Goal: Task Accomplishment & Management: Use online tool/utility

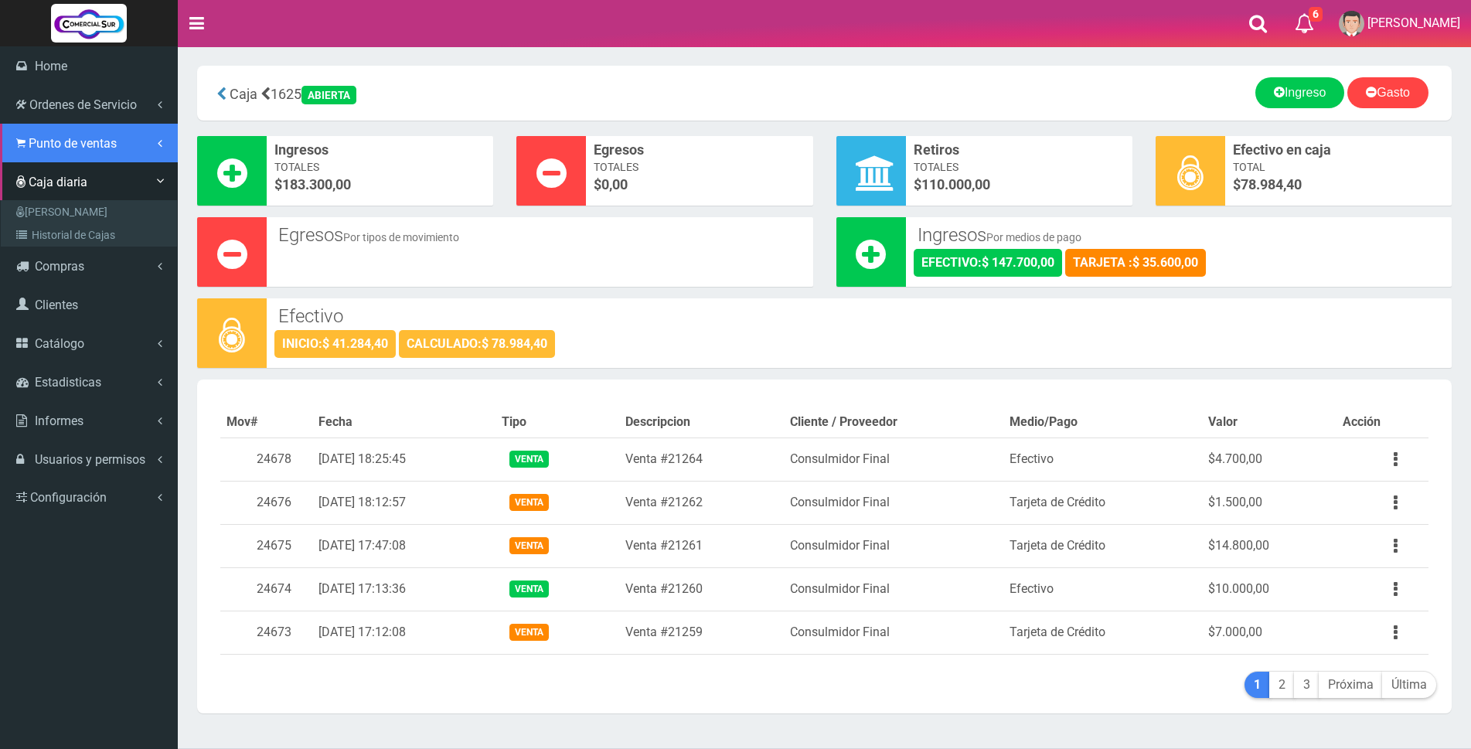
click at [56, 146] on span "Punto de ventas" at bounding box center [73, 143] width 88 height 15
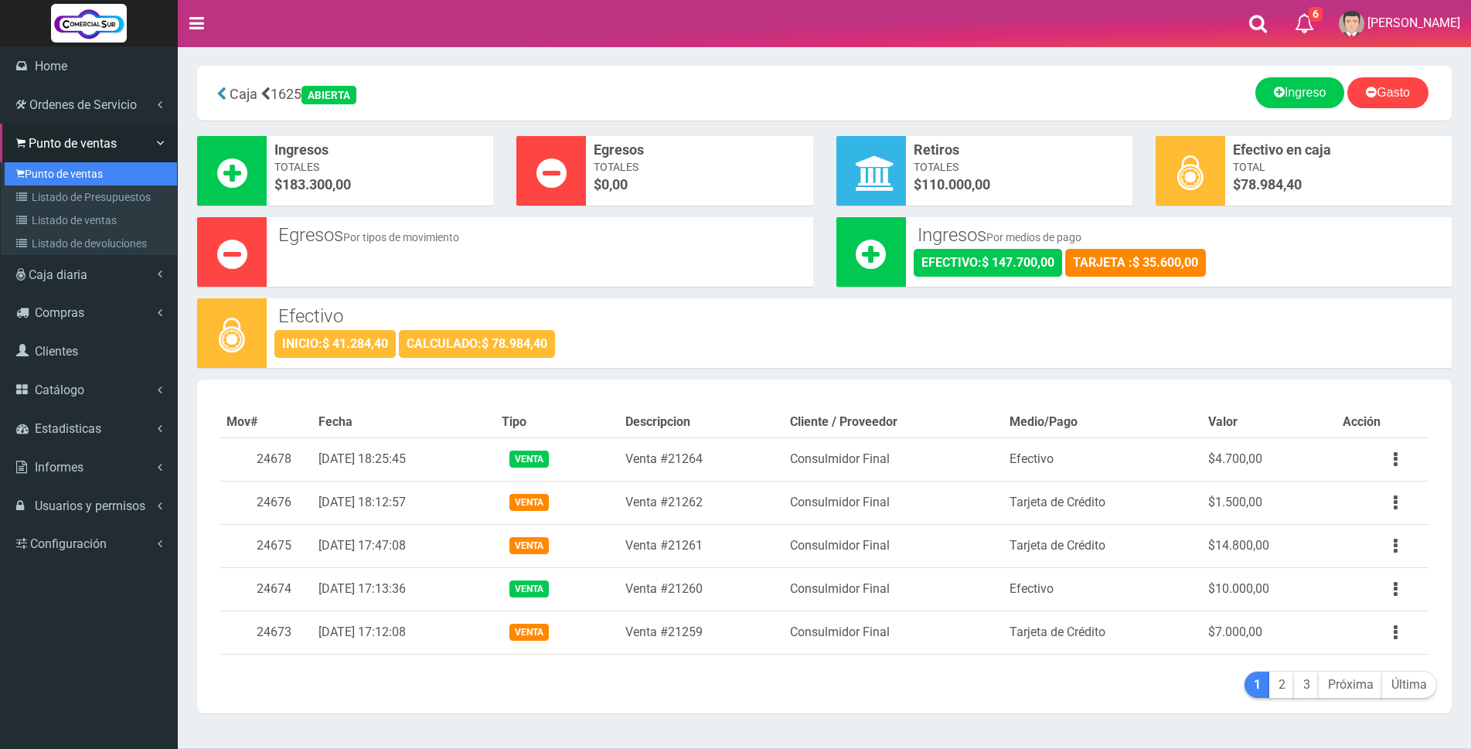
click at [53, 167] on link "Punto de ventas" at bounding box center [91, 173] width 172 height 23
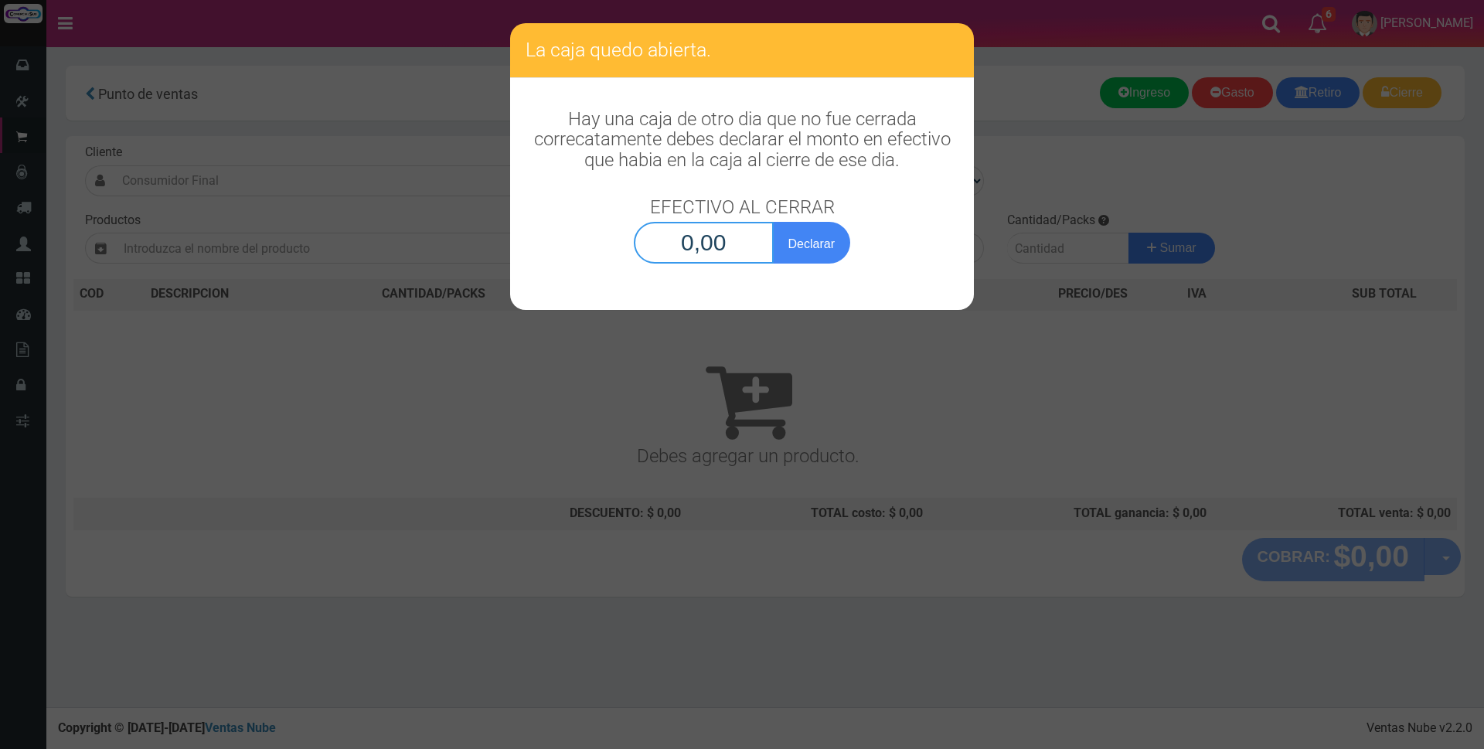
click at [642, 236] on input "0,00" at bounding box center [704, 243] width 140 height 42
type input "78.984,40"
click at [843, 242] on button "Declarar" at bounding box center [811, 243] width 77 height 42
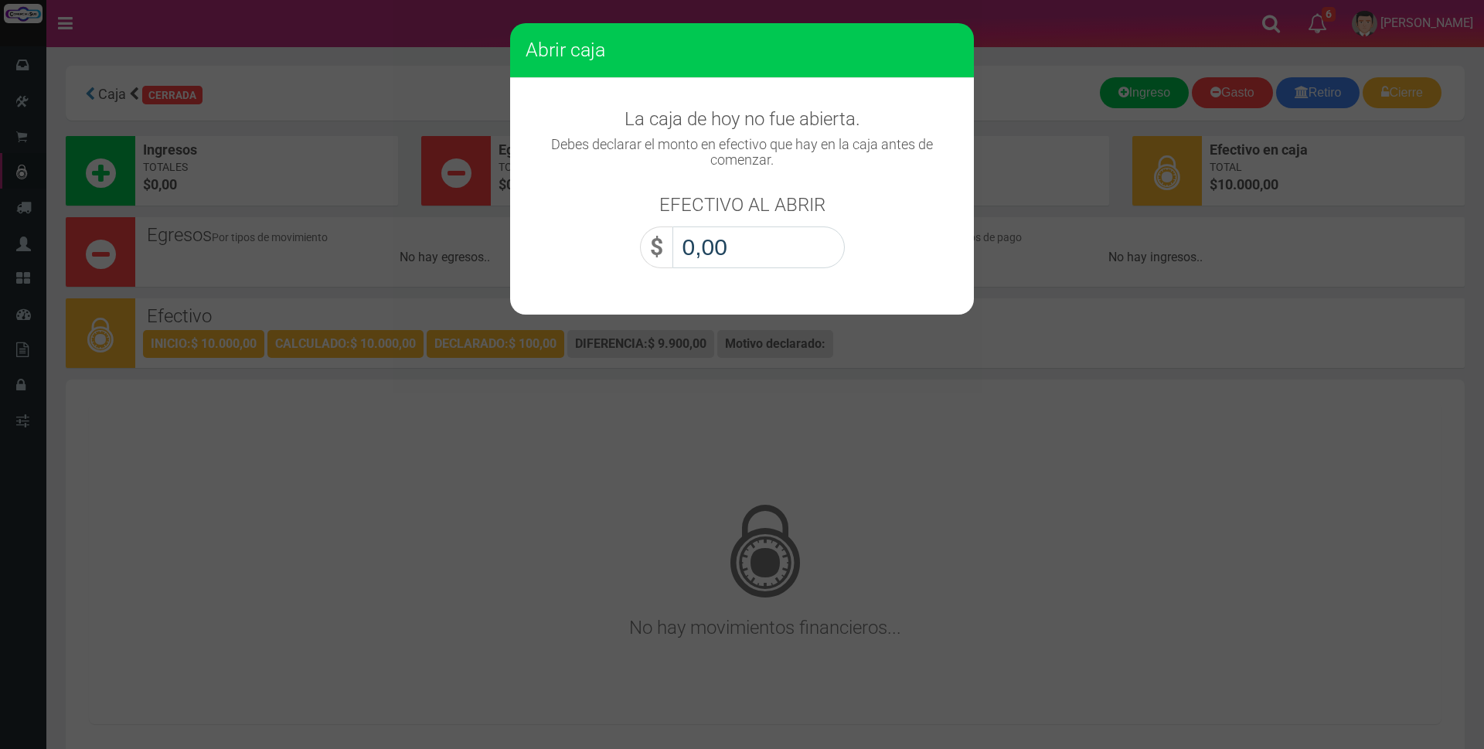
click at [843, 242] on input "0,00" at bounding box center [759, 248] width 172 height 42
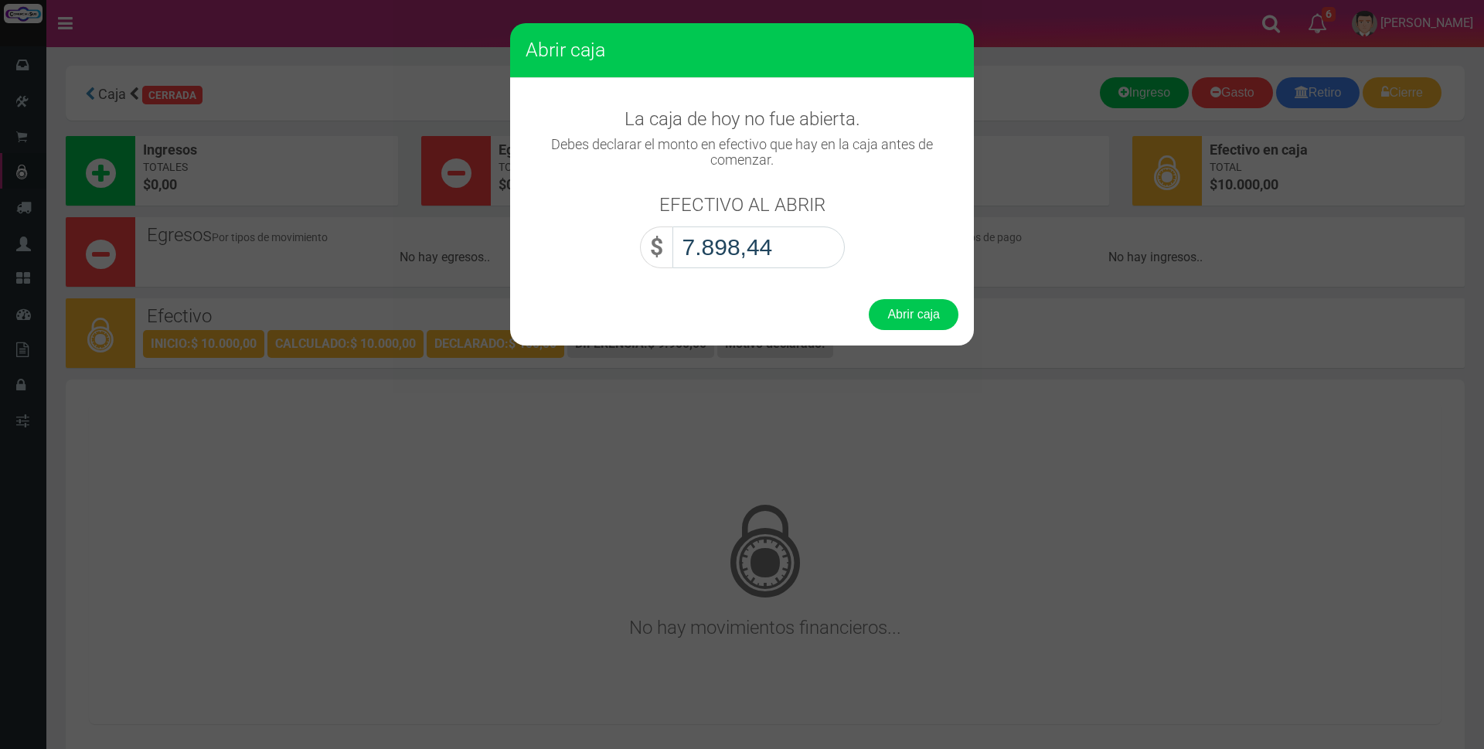
type input "78.984,40"
click at [932, 312] on button "Abrir caja" at bounding box center [914, 314] width 90 height 31
